Goal: Information Seeking & Learning: Check status

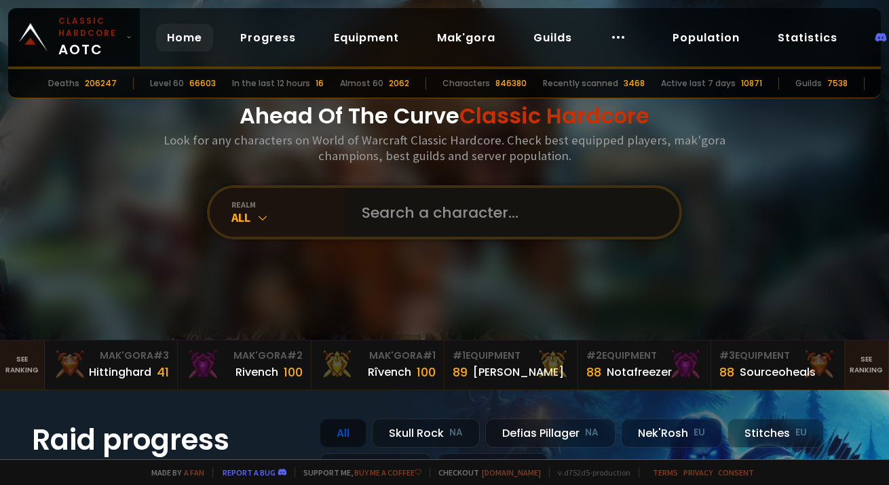
click at [370, 208] on input "text" at bounding box center [507, 212] width 309 height 49
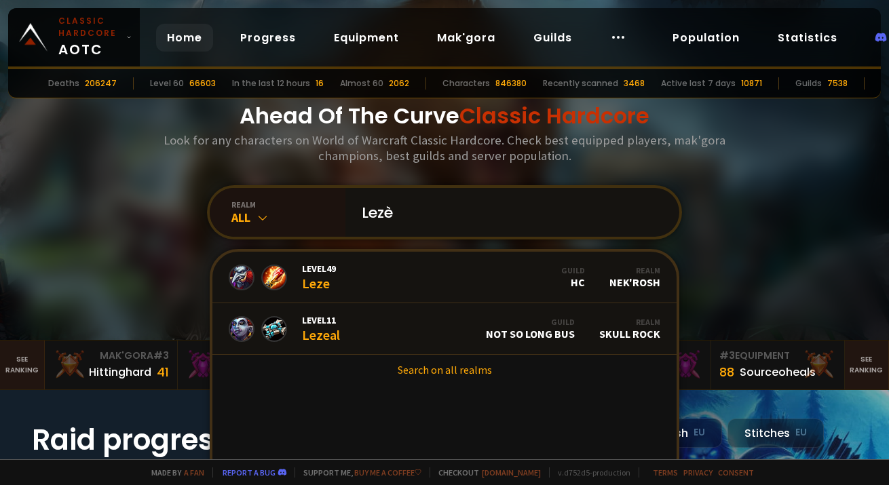
type input "Lezèd"
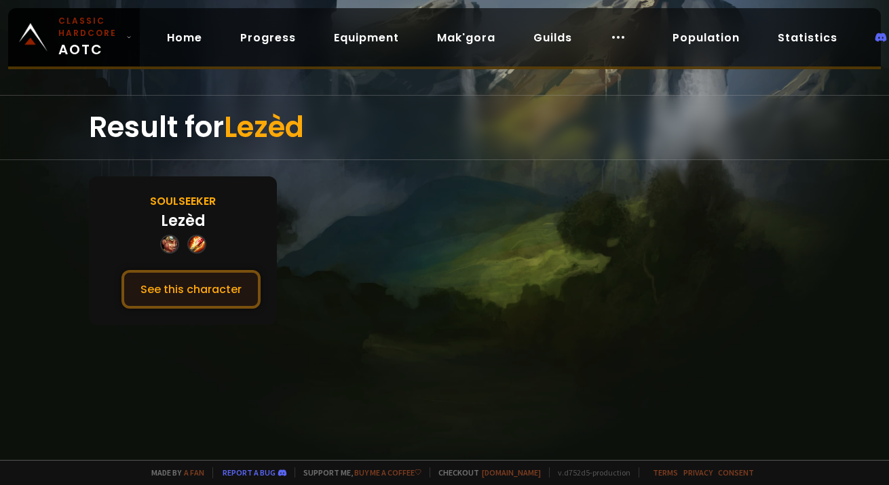
click at [208, 294] on button "See this character" at bounding box center [190, 289] width 139 height 39
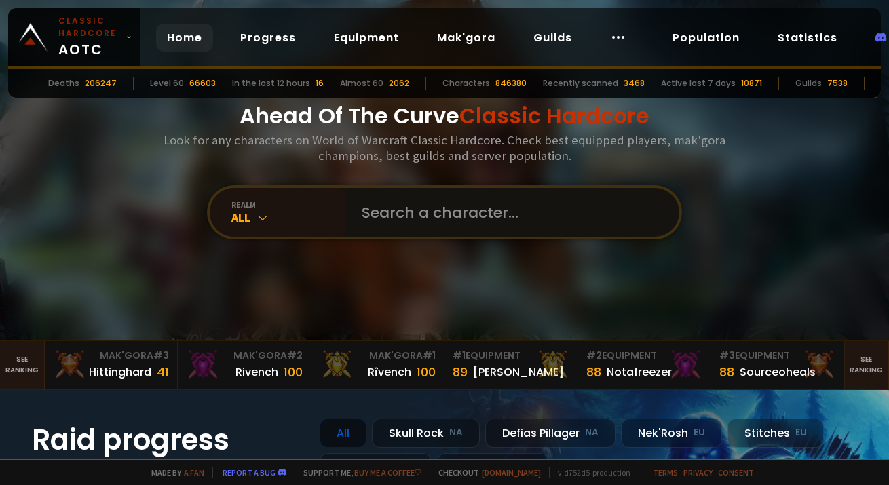
click at [368, 218] on input "text" at bounding box center [507, 212] width 309 height 49
type input "akhanox"
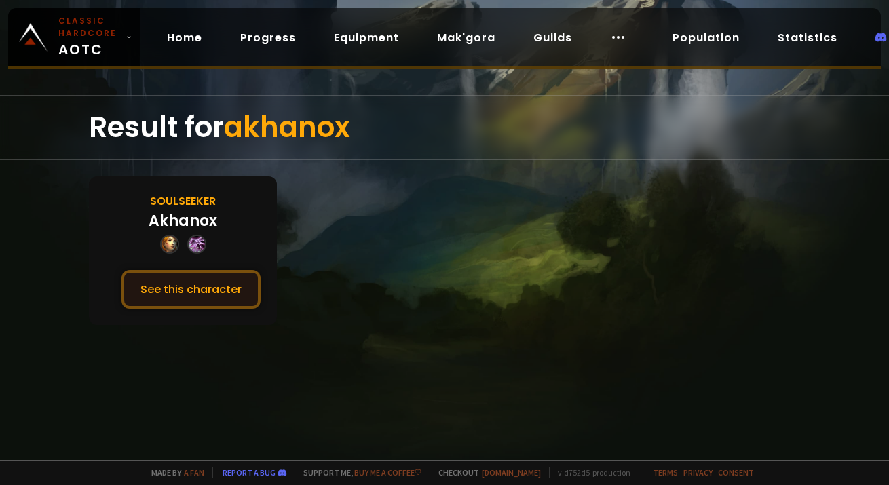
click at [184, 294] on button "See this character" at bounding box center [190, 289] width 139 height 39
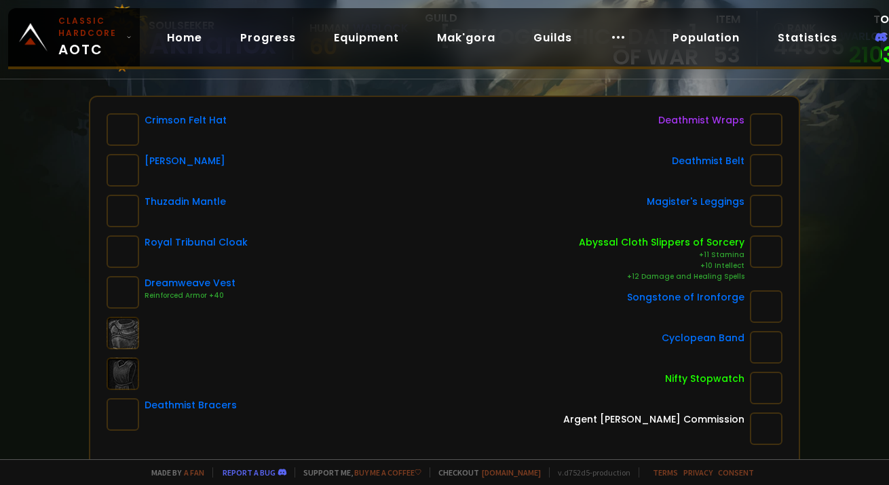
scroll to position [142, 0]
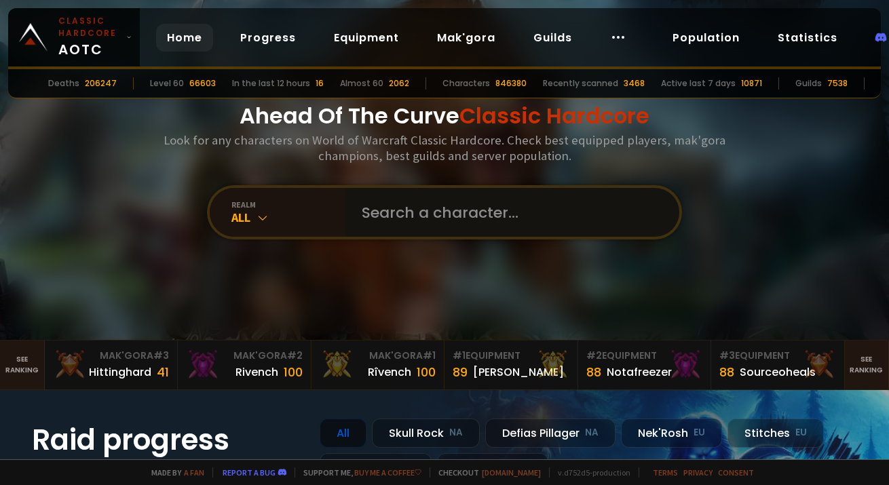
click at [358, 216] on input "text" at bounding box center [507, 212] width 309 height 49
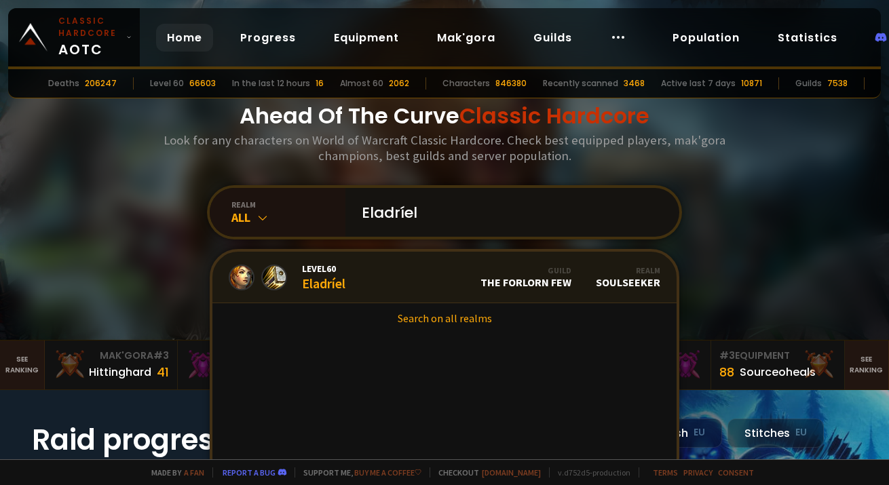
type input "Eladríel"
click at [324, 278] on div "Level 60 Eladríel" at bounding box center [323, 277] width 43 height 29
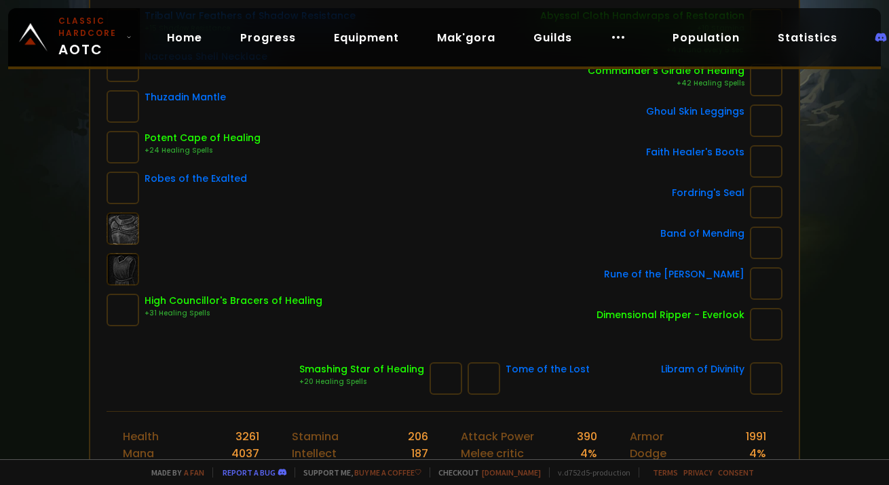
scroll to position [365, 0]
